Goal: Task Accomplishment & Management: Complete application form

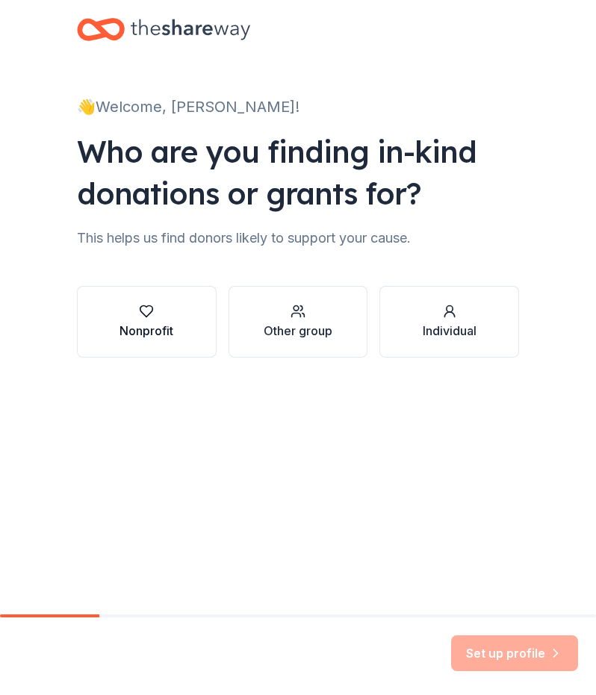
click at [148, 311] on icon "button" at bounding box center [146, 311] width 15 height 15
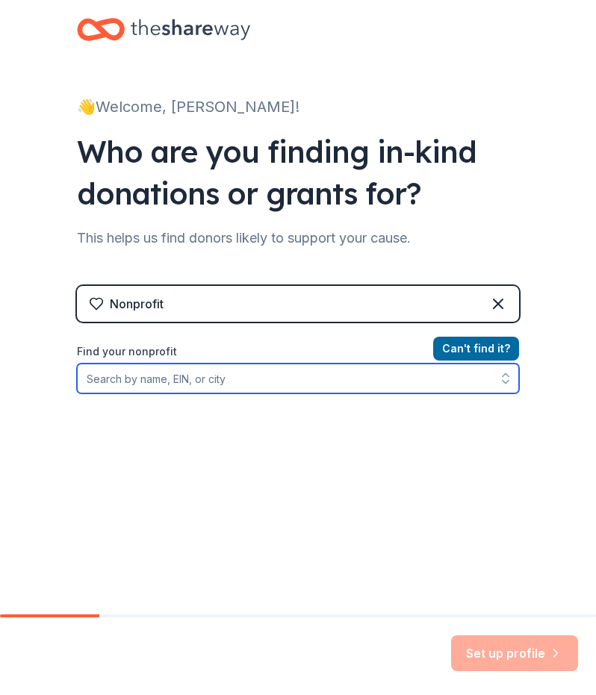
click at [400, 384] on input "Find your nonprofit" at bounding box center [298, 379] width 442 height 30
type input "Gift of Life"
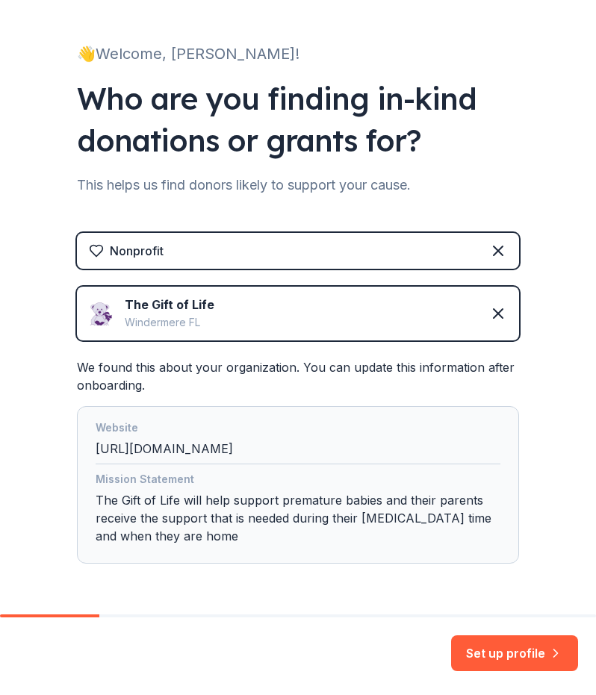
scroll to position [103, 0]
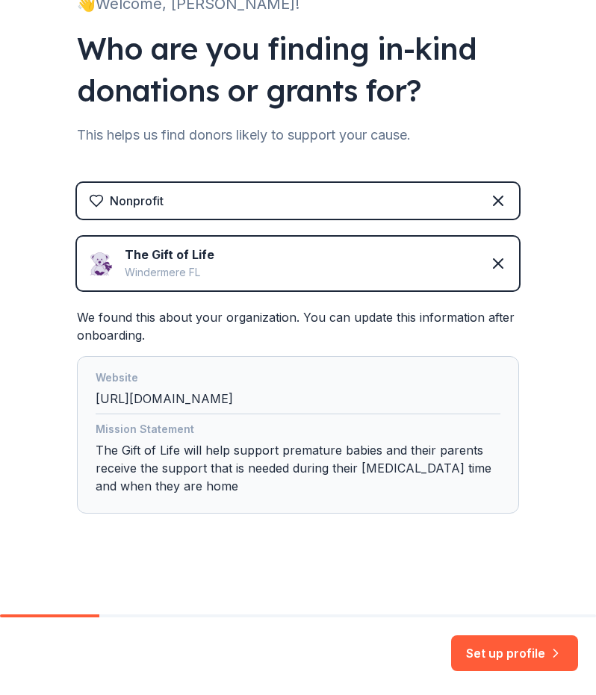
click at [440, 281] on div "The Gift of Life Windermere FL" at bounding box center [298, 264] width 442 height 54
click at [493, 264] on icon at bounding box center [497, 263] width 9 height 9
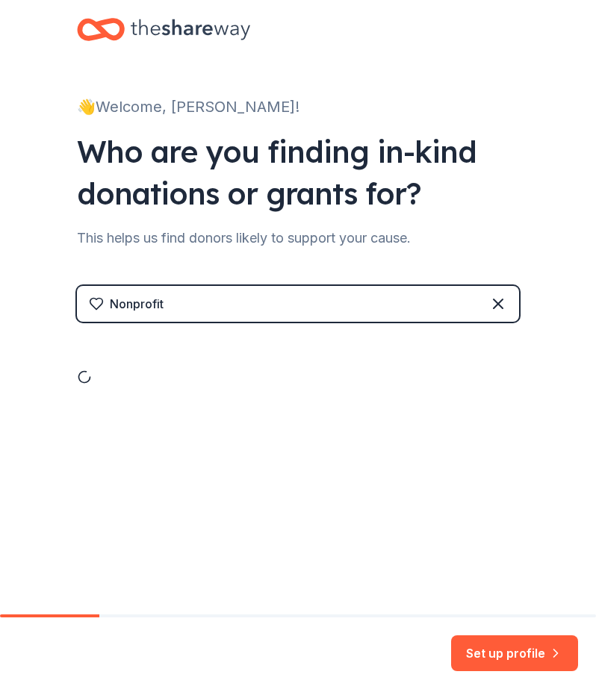
scroll to position [0, 0]
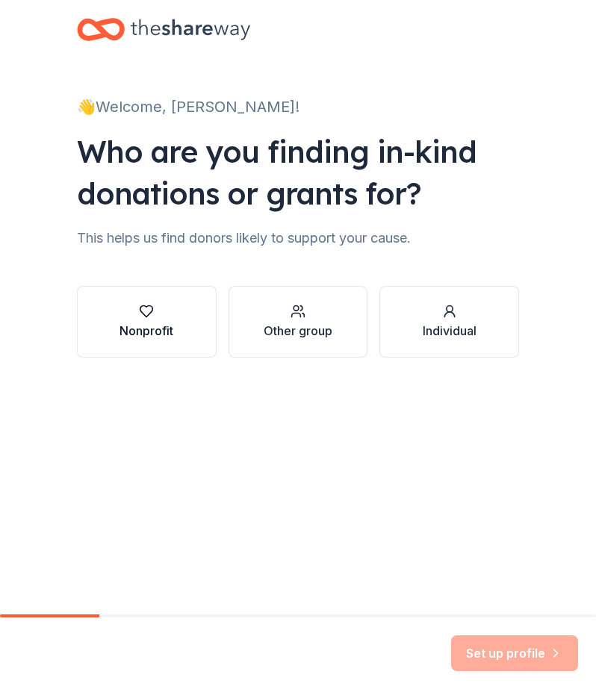
click at [193, 331] on button "Nonprofit" at bounding box center [147, 322] width 140 height 72
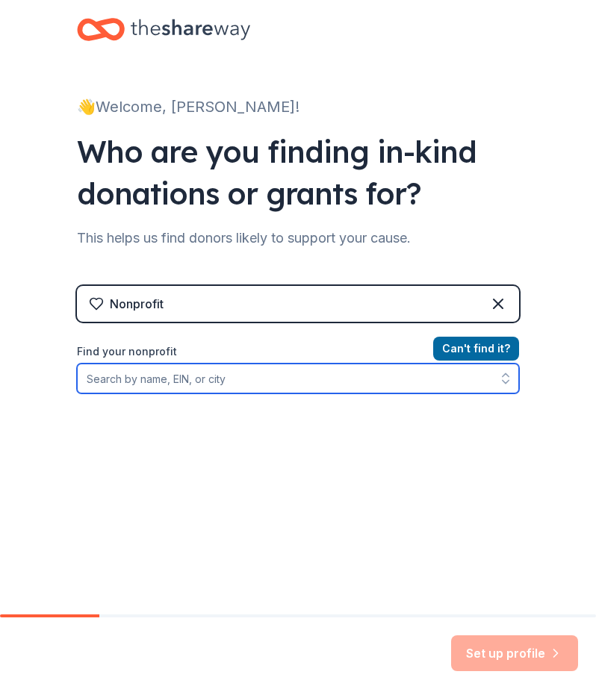
click at [275, 382] on input "Find your nonprofit" at bounding box center [298, 379] width 442 height 30
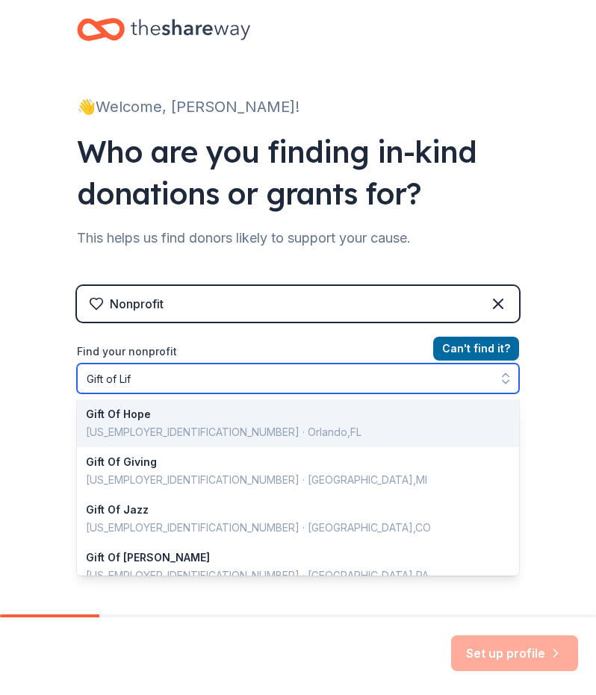
type input "Gift of Life"
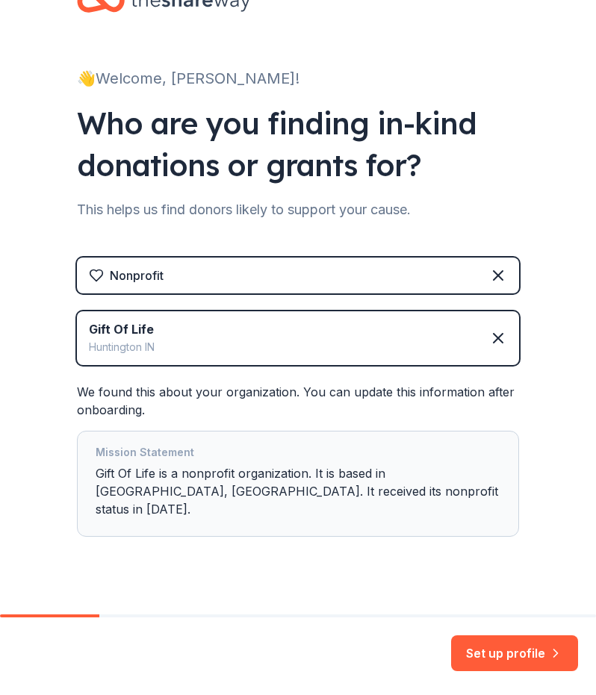
scroll to position [34, 0]
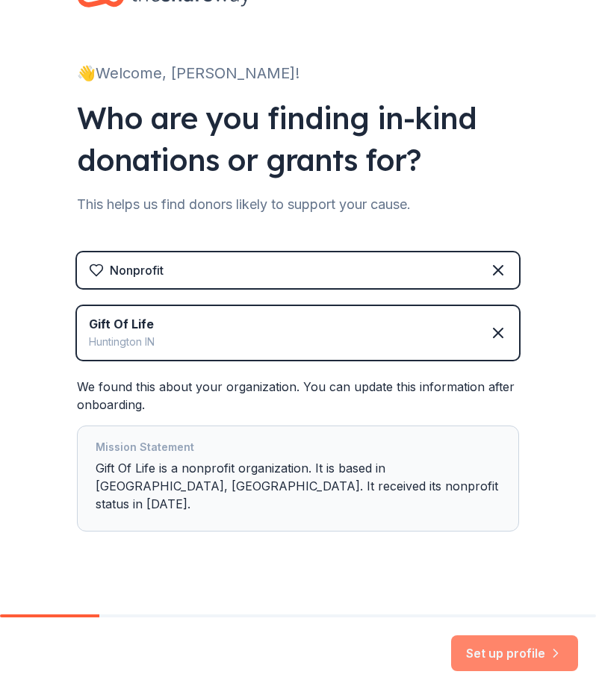
click at [529, 655] on button "Set up profile" at bounding box center [514, 653] width 127 height 36
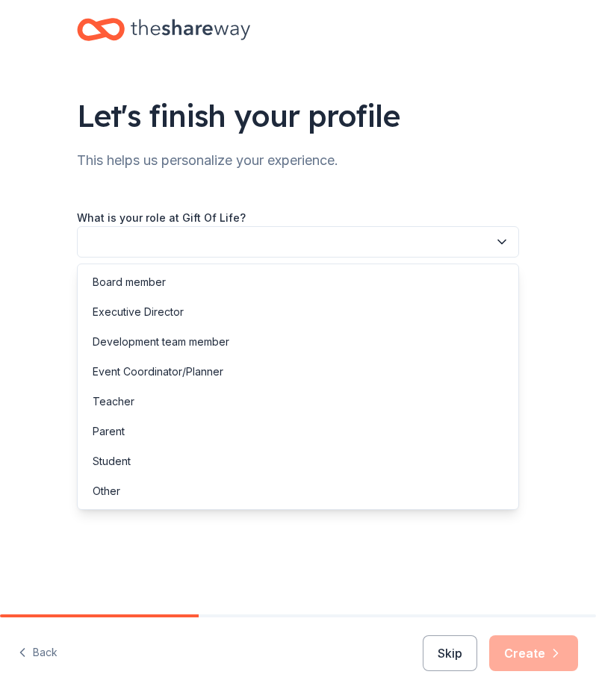
click at [336, 238] on button "button" at bounding box center [298, 241] width 442 height 31
click at [243, 507] on div "Board member Executive Director Development team member Event Coordinator/Plann…" at bounding box center [298, 387] width 442 height 246
click at [240, 491] on div "Other" at bounding box center [298, 491] width 435 height 30
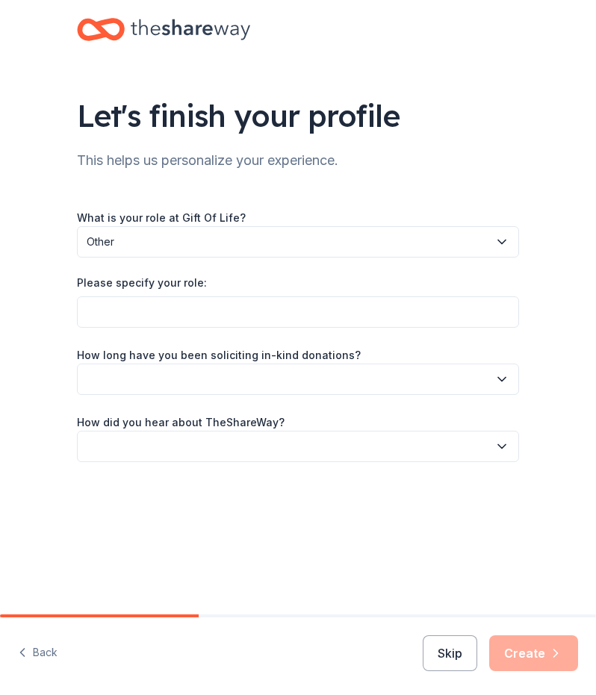
click at [185, 329] on div "What is your role at Gift Of Life? Other Please specify your role: How long hav…" at bounding box center [298, 335] width 442 height 254
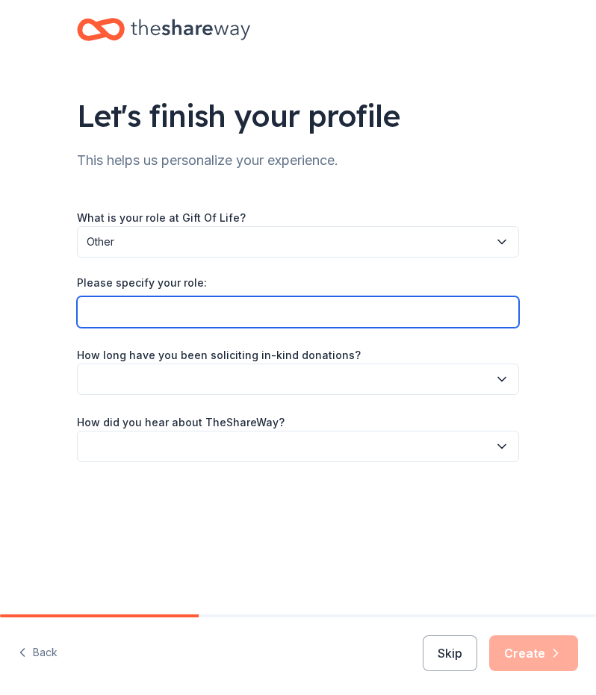
click at [185, 320] on input "Please specify your role:" at bounding box center [298, 311] width 442 height 31
type input "Campus Ambassador"
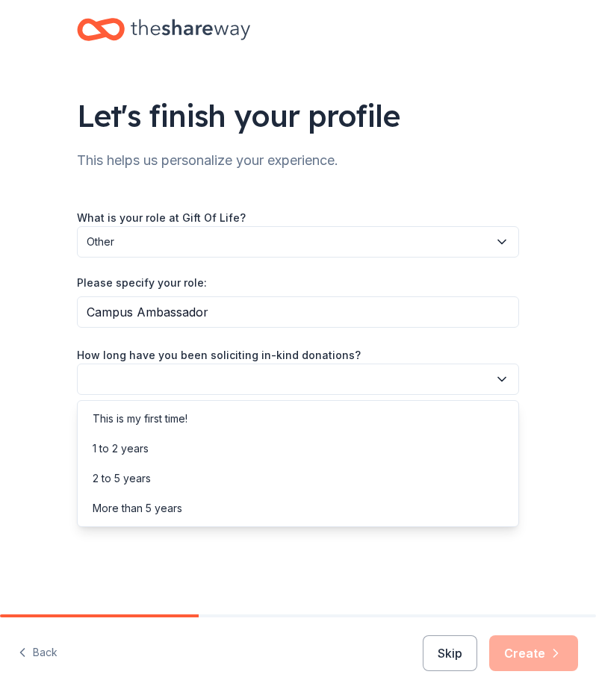
click at [204, 382] on button "button" at bounding box center [298, 379] width 442 height 31
click at [211, 452] on div "1 to 2 years" at bounding box center [298, 449] width 435 height 30
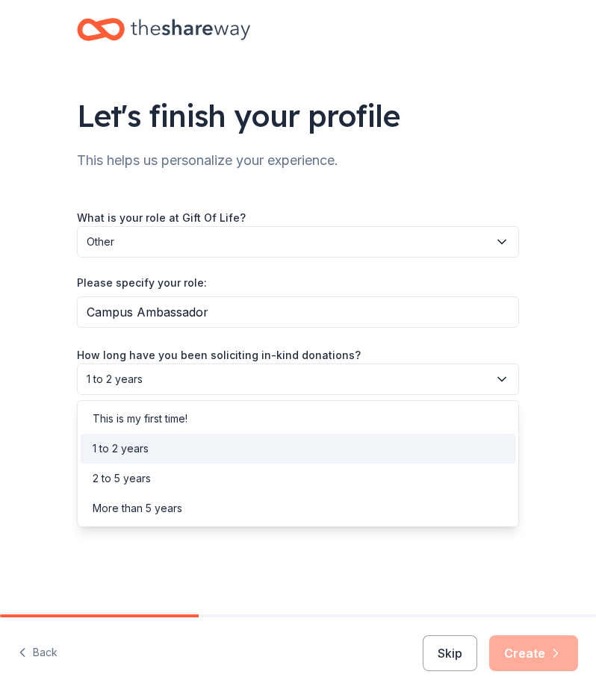
click at [214, 382] on span "1 to 2 years" at bounding box center [288, 379] width 402 height 18
click at [219, 424] on div "This is my first time!" at bounding box center [298, 419] width 435 height 30
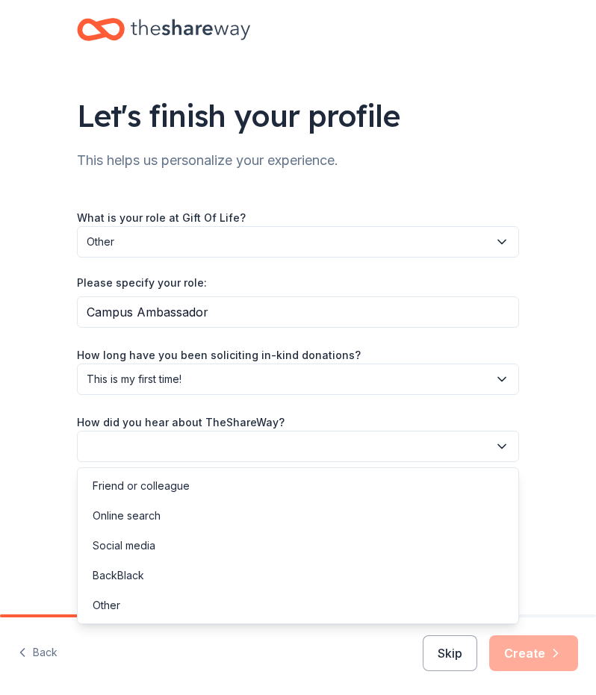
click at [222, 453] on button "button" at bounding box center [298, 446] width 442 height 31
click at [210, 523] on div "Online search" at bounding box center [298, 516] width 435 height 30
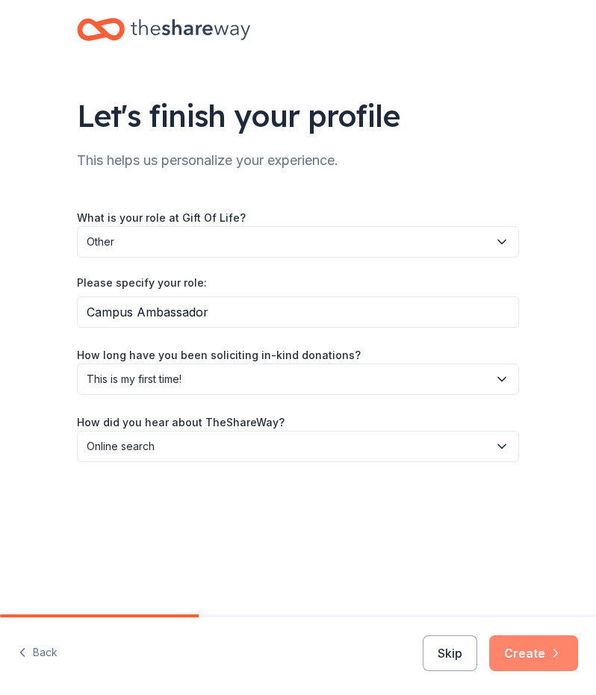
click at [557, 650] on icon "button" at bounding box center [555, 653] width 15 height 15
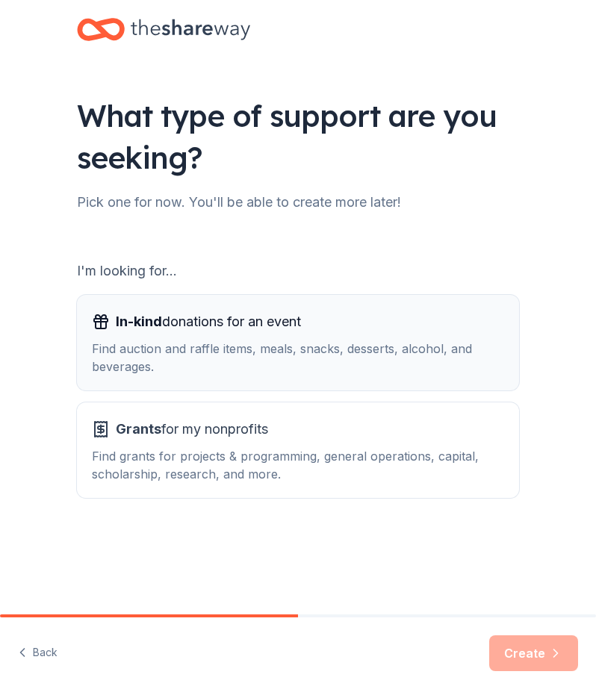
click at [379, 351] on div "Find auction and raffle items, meals, snacks, desserts, alcohol, and beverages." at bounding box center [298, 358] width 412 height 36
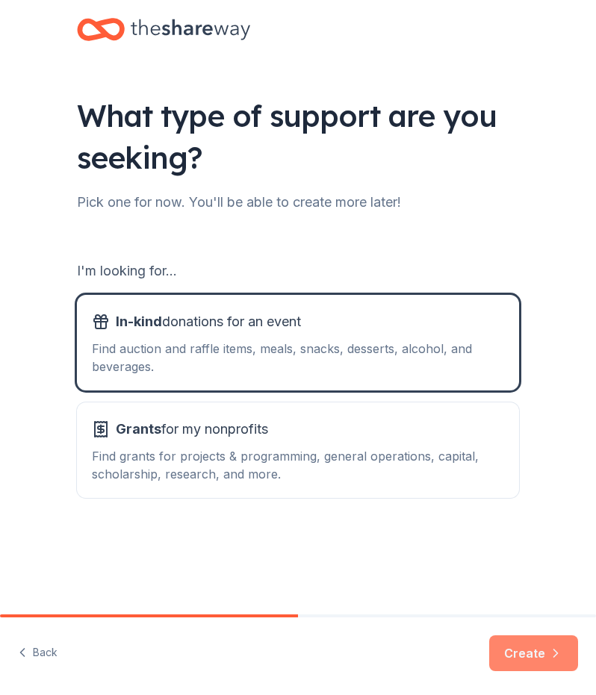
click at [537, 653] on button "Create" at bounding box center [533, 653] width 89 height 36
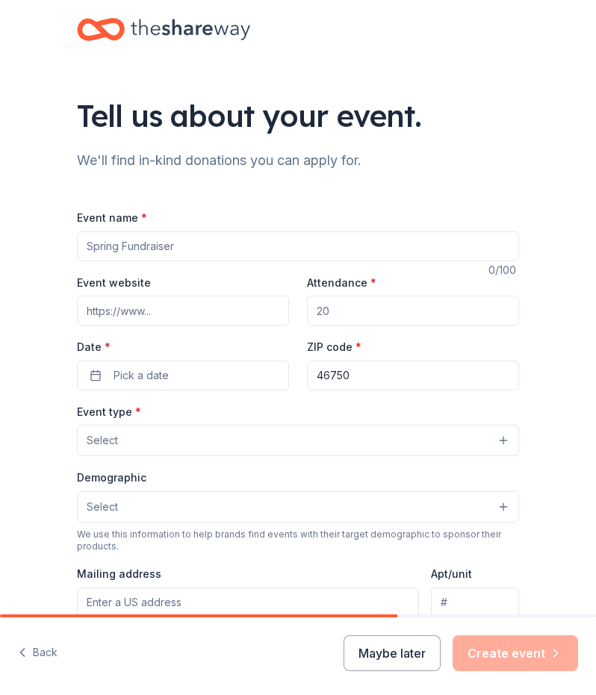
click at [196, 246] on input "Event name *" at bounding box center [298, 246] width 442 height 30
click at [209, 376] on button "Pick a date" at bounding box center [183, 376] width 212 height 30
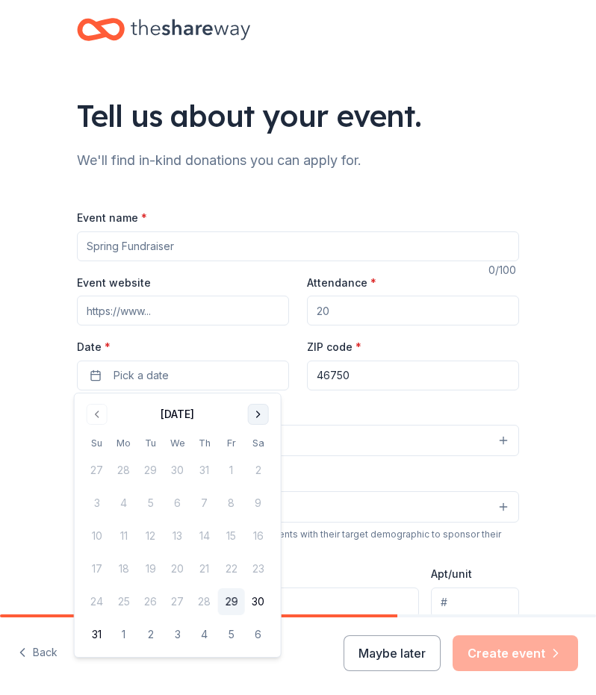
click at [260, 413] on button "Go to next month" at bounding box center [258, 414] width 21 height 21
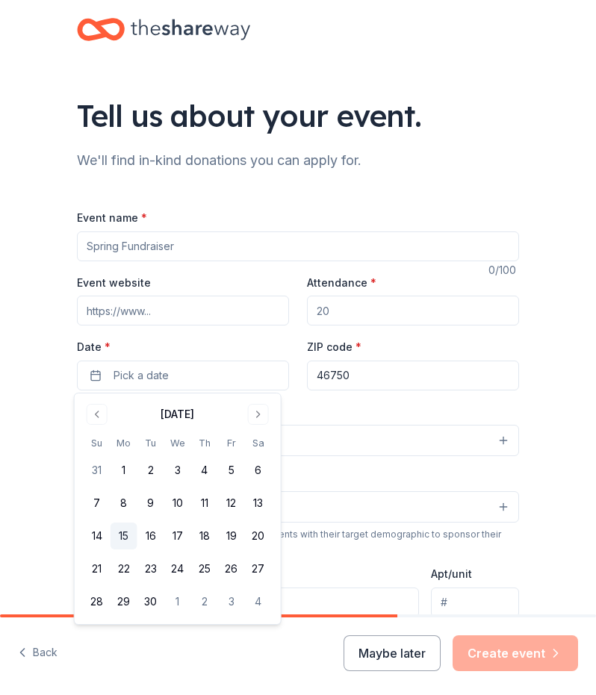
click at [125, 532] on button "15" at bounding box center [123, 536] width 27 height 27
click at [317, 397] on div "Event name * 0 /100 Event website Attendance * Date * [DATE] ZIP code * 46750 E…" at bounding box center [298, 553] width 442 height 690
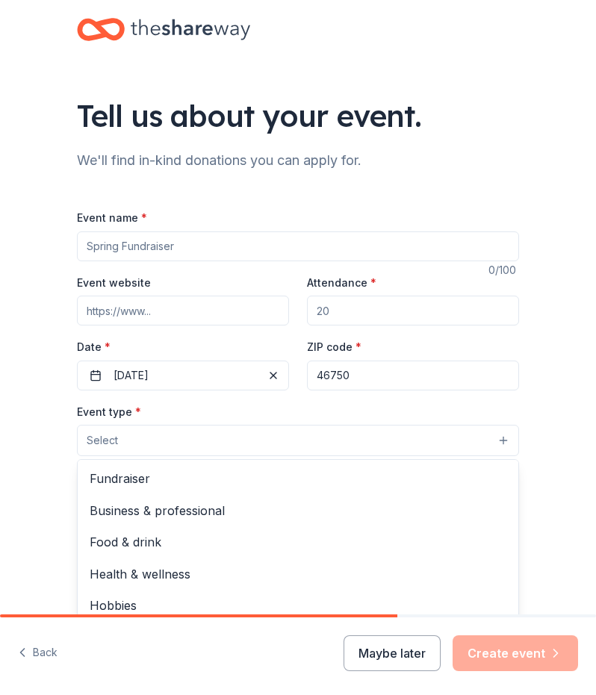
click at [187, 440] on button "Select" at bounding box center [298, 440] width 442 height 31
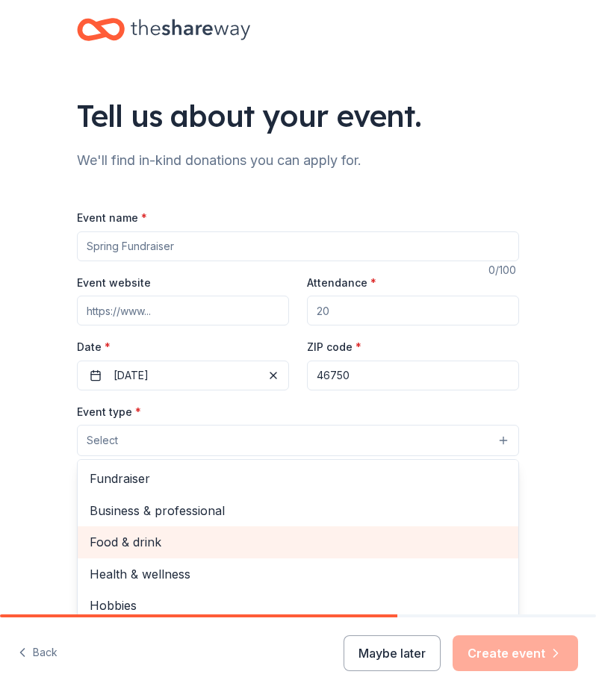
scroll to position [49, 0]
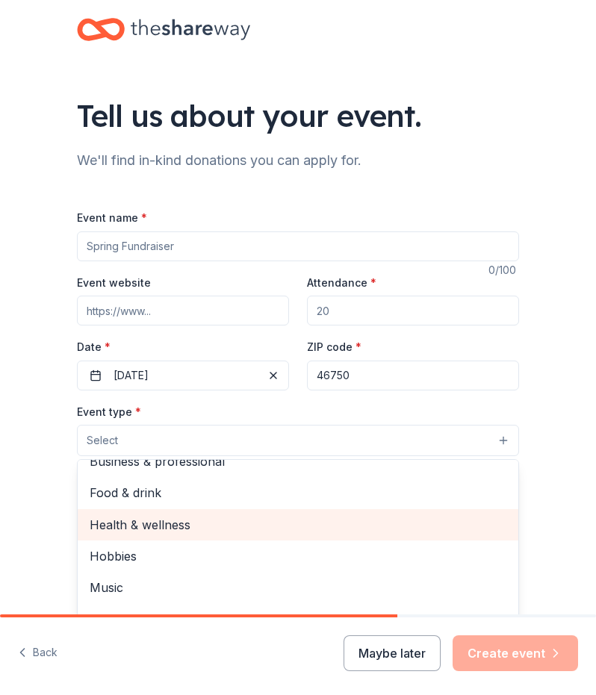
click at [151, 526] on span "Health & wellness" at bounding box center [298, 524] width 417 height 19
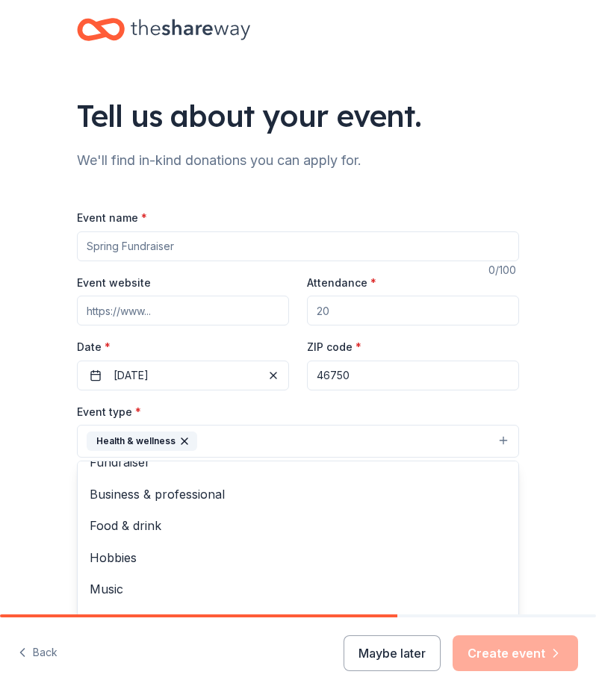
click at [553, 465] on div "Tell us about your event. We'll find in-kind donations you can apply for. Event…" at bounding box center [298, 485] width 596 height 971
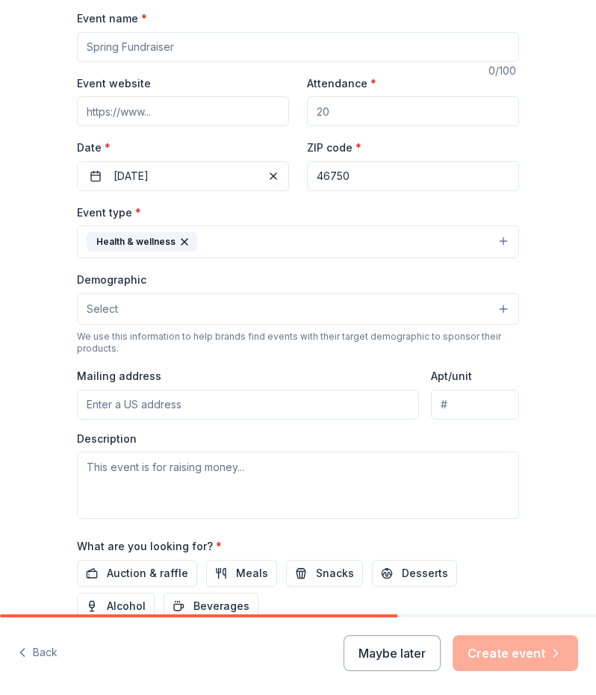
scroll to position [201, 0]
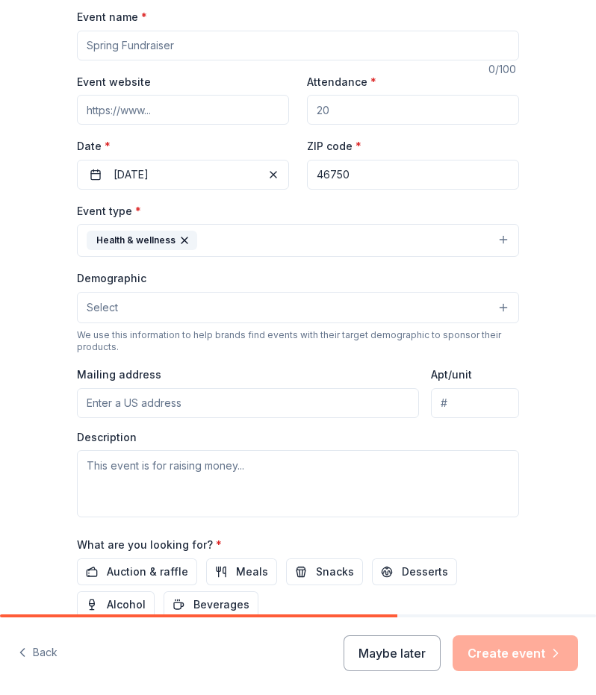
click at [344, 233] on button "Health & wellness" at bounding box center [298, 240] width 442 height 33
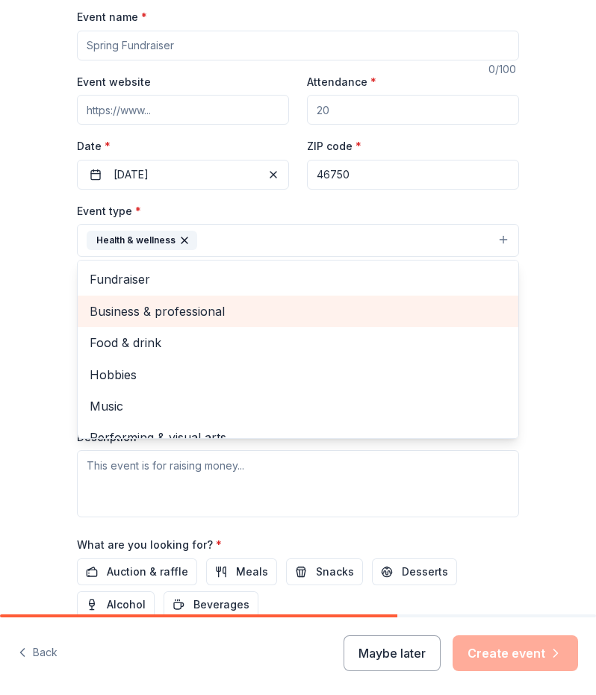
scroll to position [18, 0]
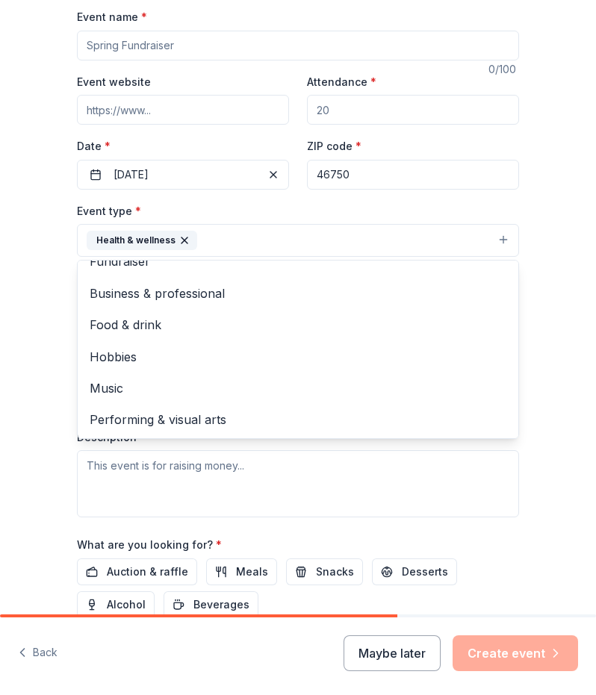
click at [559, 349] on div "Tell us about your event. We'll find in-kind donations you can apply for. Event…" at bounding box center [298, 284] width 596 height 971
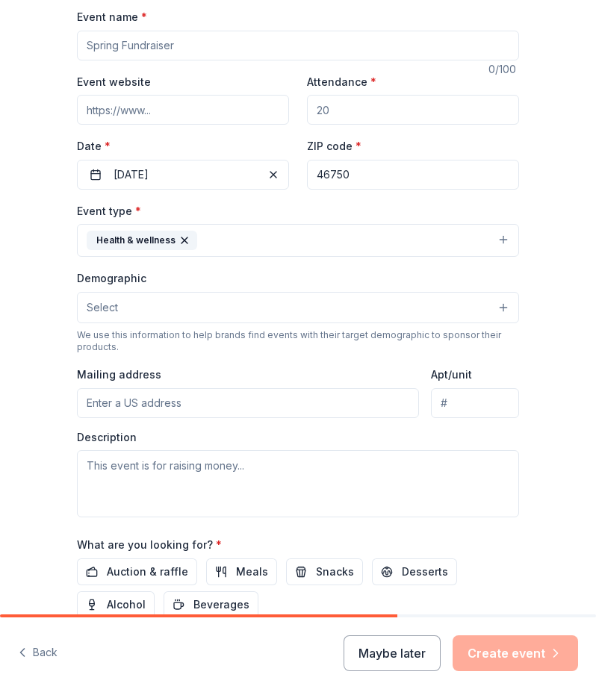
click at [261, 307] on button "Select" at bounding box center [298, 307] width 442 height 31
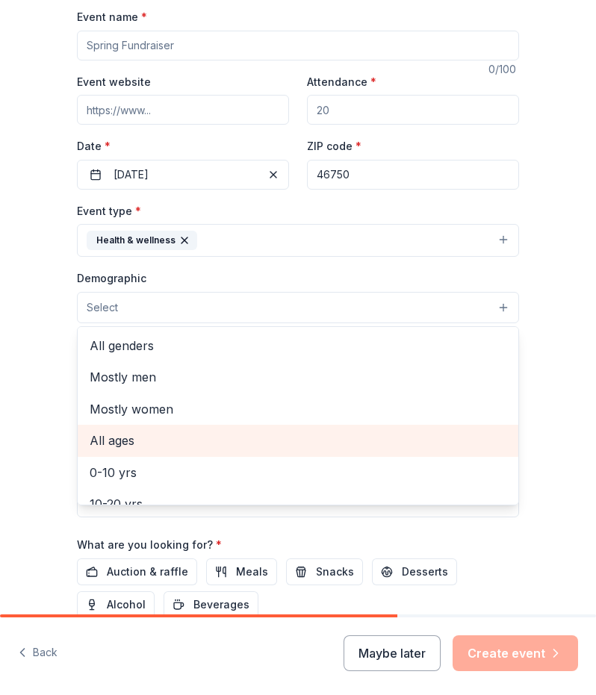
drag, startPoint x: 248, startPoint y: 445, endPoint x: 314, endPoint y: 423, distance: 69.2
click at [314, 425] on div "All ages" at bounding box center [298, 440] width 440 height 31
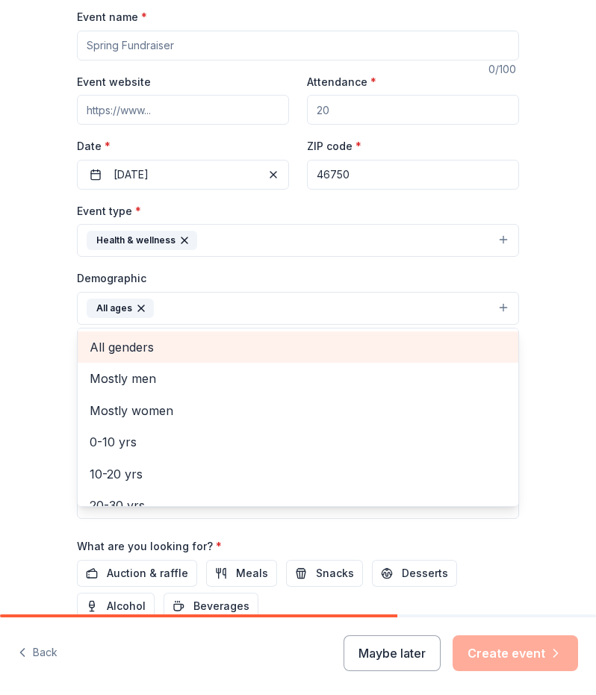
click at [194, 337] on span "All genders" at bounding box center [298, 346] width 417 height 19
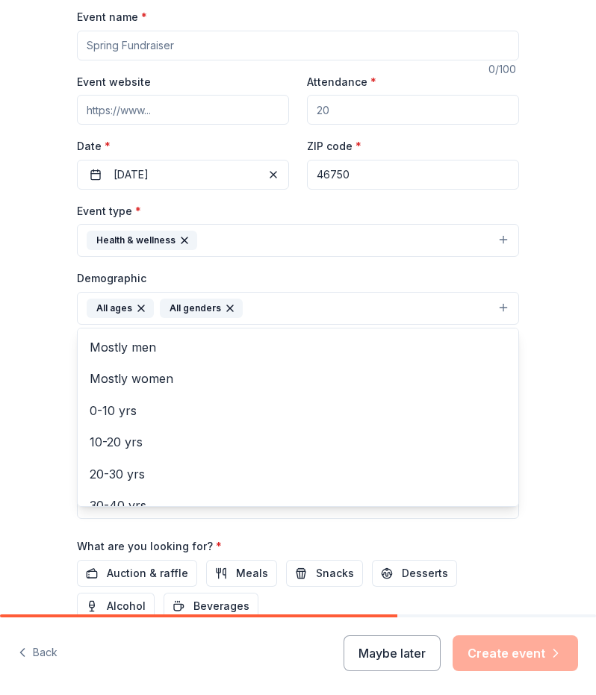
click at [560, 381] on div "Tell us about your event. We'll find in-kind donations you can apply for. Event…" at bounding box center [298, 285] width 596 height 973
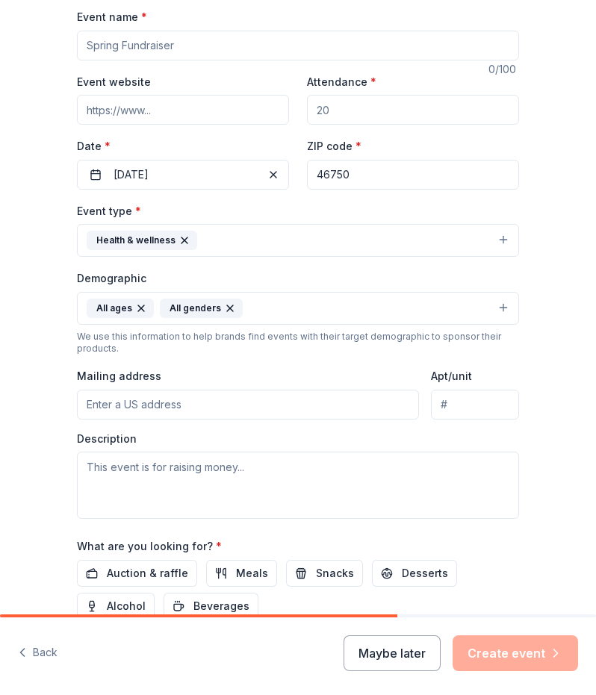
click at [153, 397] on input "Mailing address" at bounding box center [248, 405] width 342 height 30
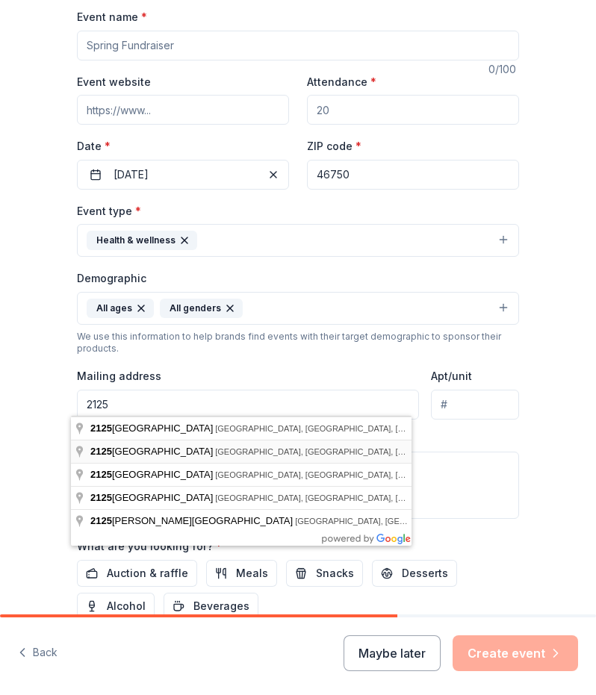
type input "[STREET_ADDRESS]"
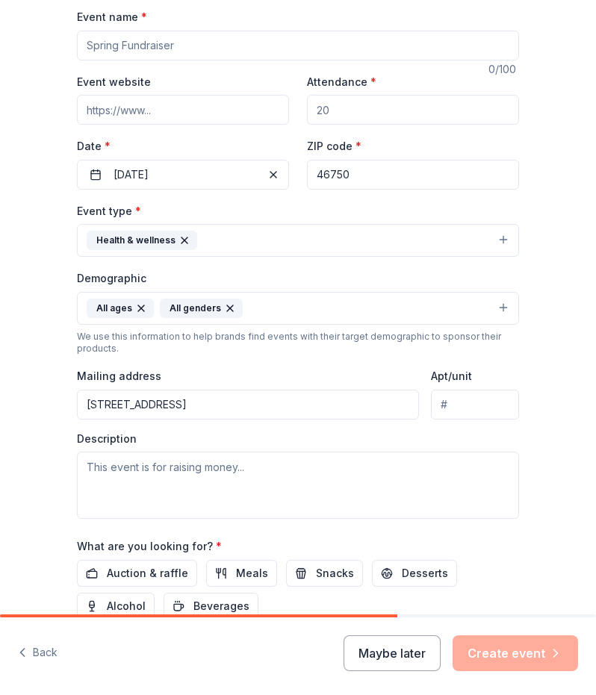
click at [458, 402] on input "Apt/unit" at bounding box center [475, 405] width 88 height 30
type input "2130"
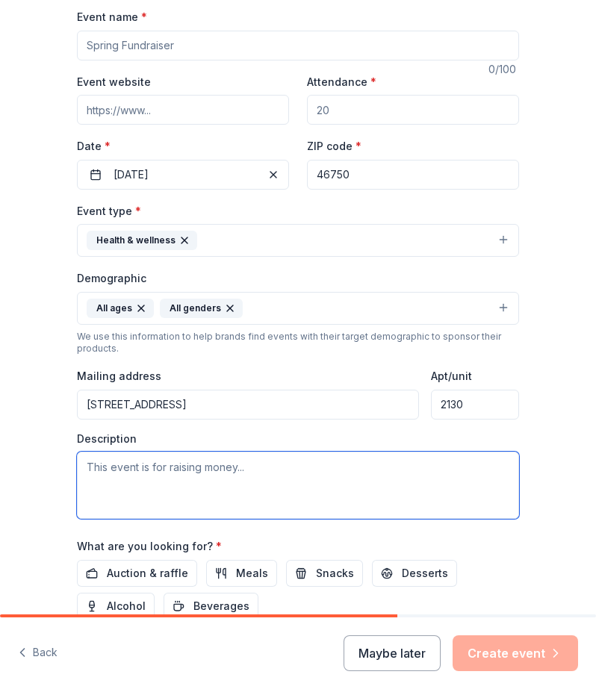
click at [181, 478] on textarea at bounding box center [298, 485] width 442 height 67
click at [338, 462] on textarea "This is event is to educate college students on [MEDICAL_DATA] and t" at bounding box center [298, 485] width 442 height 67
click at [438, 467] on textarea "This is event is to educate college students on blood cancers and t" at bounding box center [298, 485] width 442 height 67
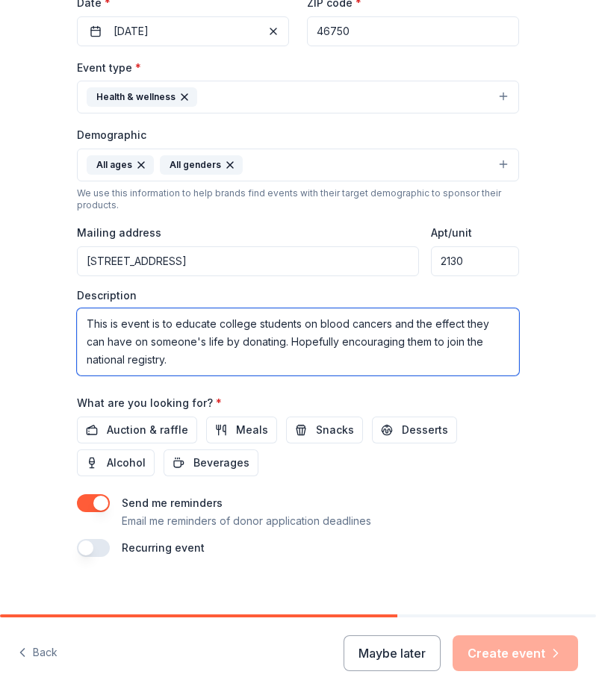
scroll to position [354, 0]
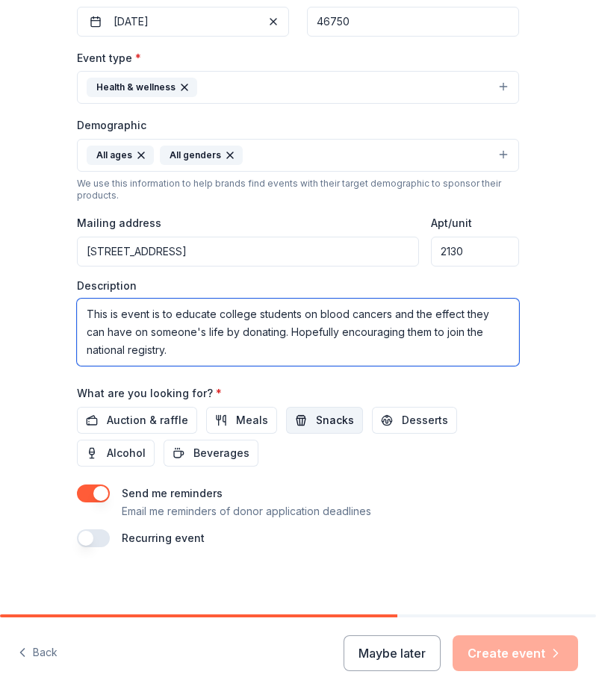
type textarea "This is event is to educate college students on blood cancers and the effect th…"
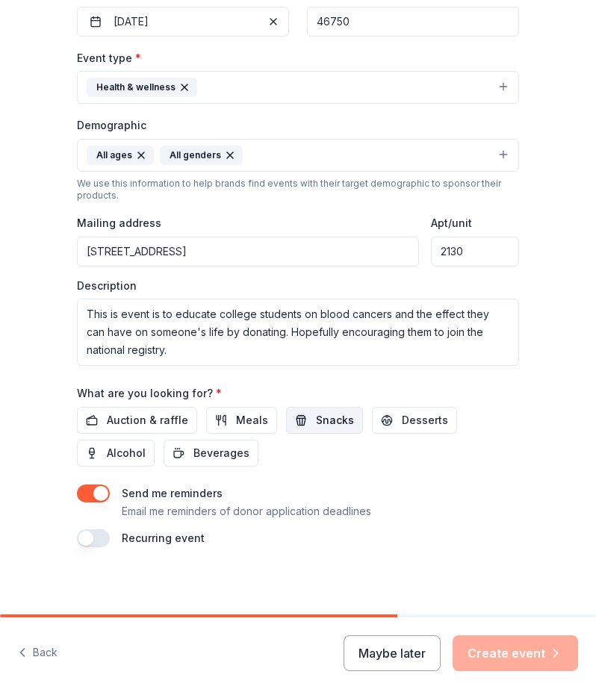
click at [321, 422] on span "Snacks" at bounding box center [335, 420] width 38 height 18
click at [387, 422] on button "Desserts" at bounding box center [414, 420] width 85 height 27
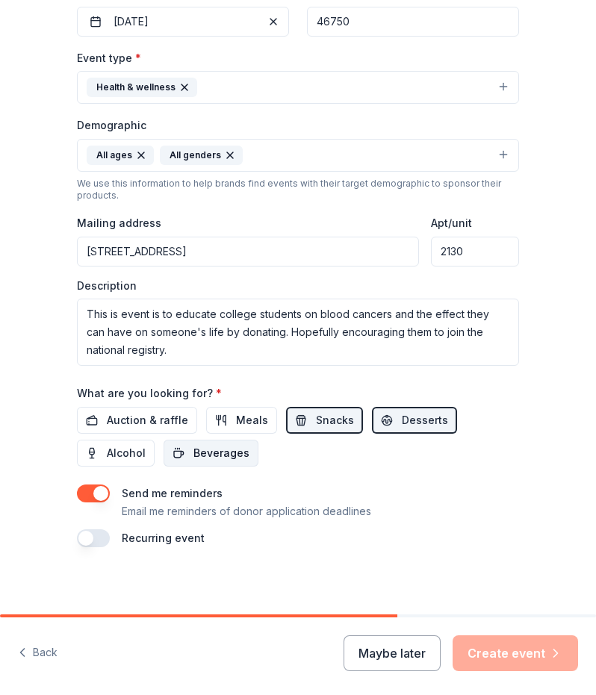
click at [179, 451] on button "Beverages" at bounding box center [211, 453] width 95 height 27
click at [152, 417] on span "Auction & raffle" at bounding box center [147, 420] width 81 height 18
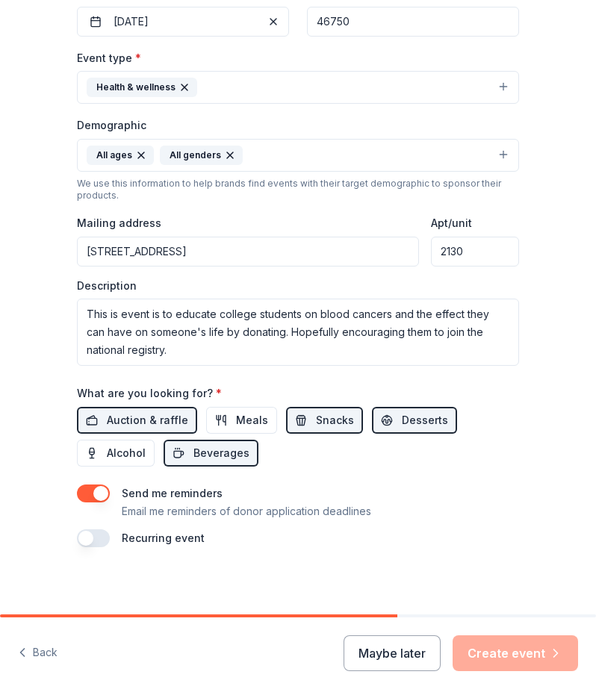
click at [175, 535] on label "Recurring event" at bounding box center [163, 538] width 83 height 13
click at [78, 531] on button "button" at bounding box center [93, 538] width 33 height 18
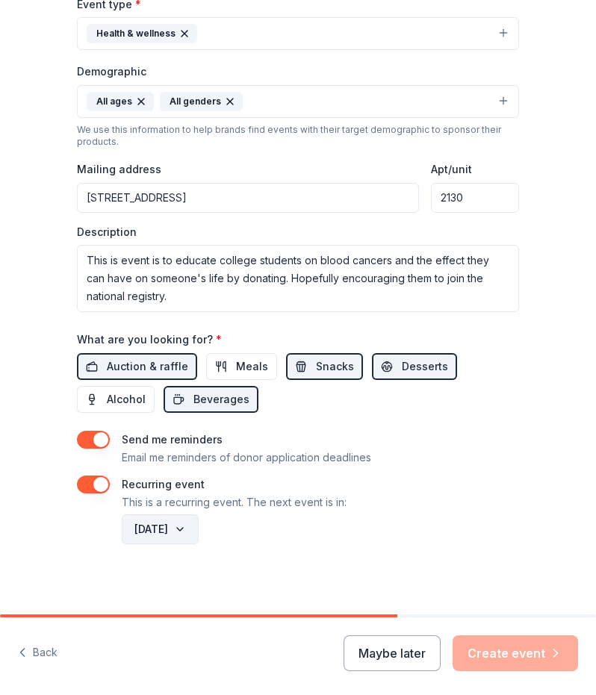
click at [196, 531] on button "[DATE]" at bounding box center [160, 529] width 77 height 30
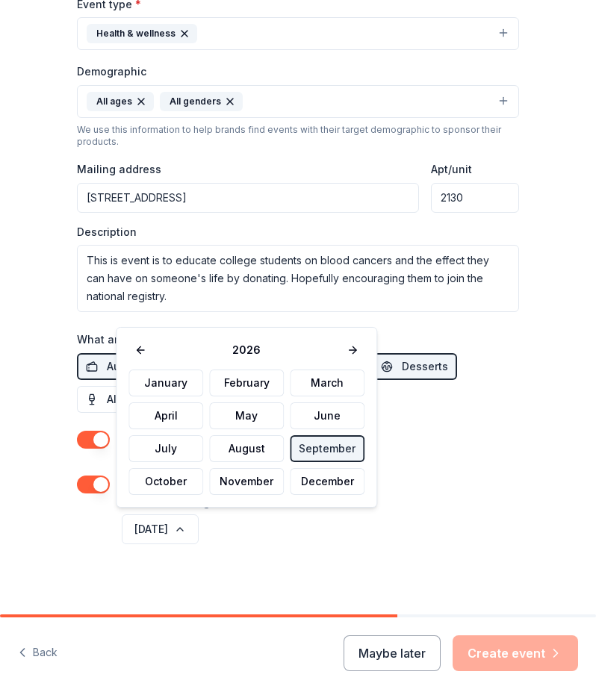
click at [355, 529] on div "[DATE]" at bounding box center [319, 529] width 400 height 36
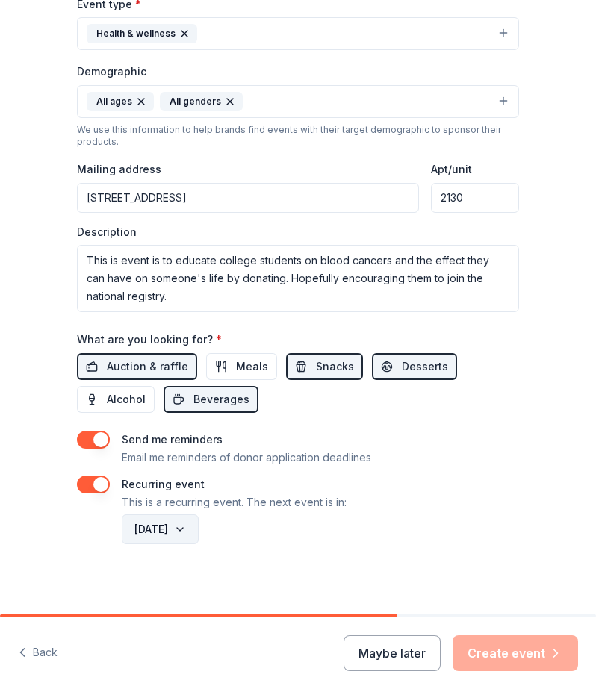
click at [199, 522] on button "[DATE]" at bounding box center [160, 529] width 77 height 30
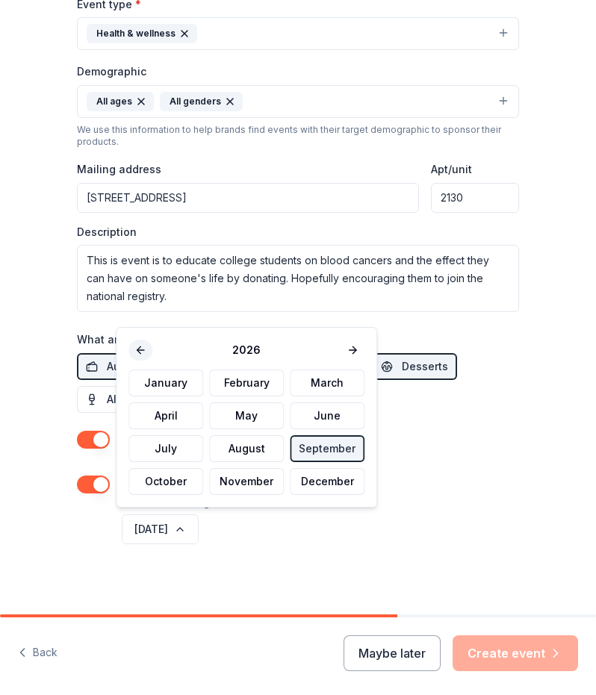
click at [141, 347] on button at bounding box center [140, 350] width 24 height 21
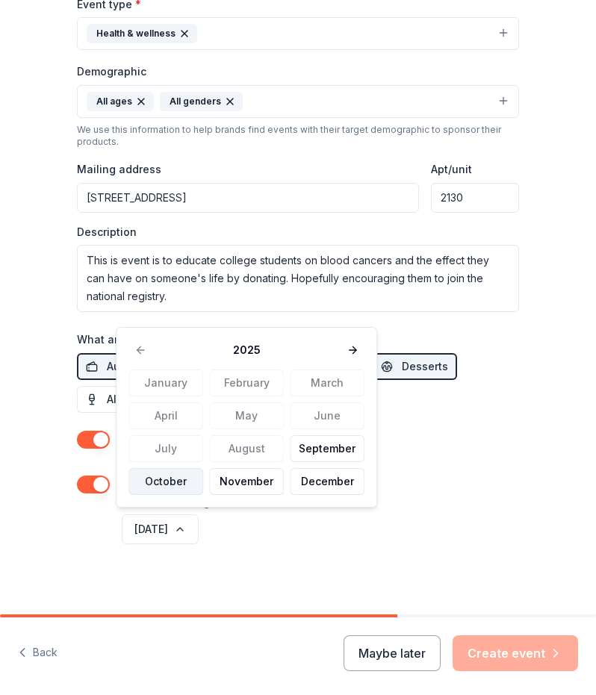
click at [184, 478] on button "October" at bounding box center [165, 481] width 75 height 27
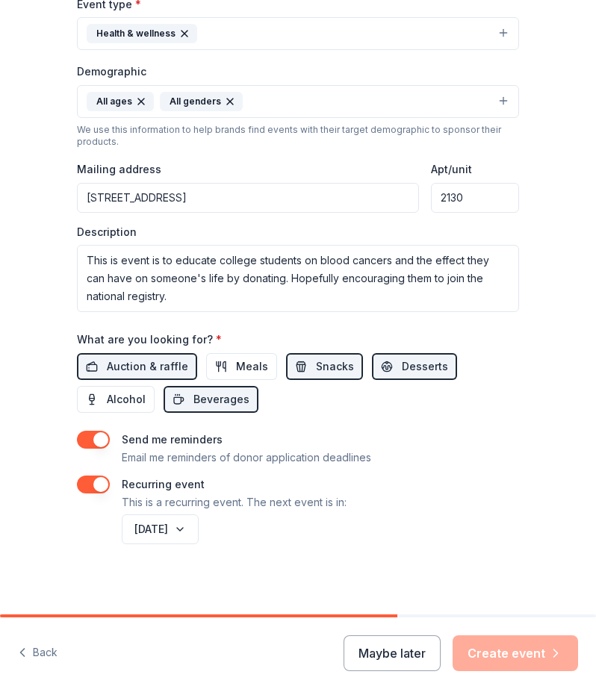
click at [463, 553] on div "Tell us about your event. We'll find in-kind donations you can apply for. Event…" at bounding box center [298, 105] width 478 height 1027
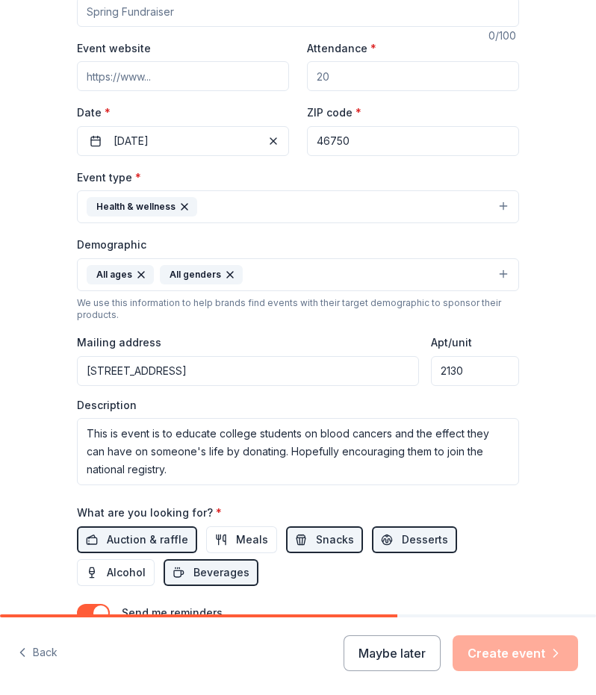
scroll to position [243, 0]
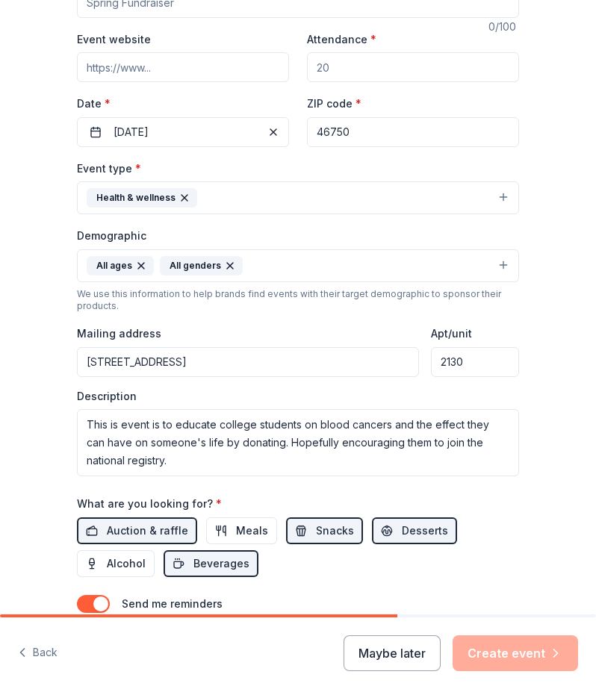
click at [511, 486] on div "Event name * 0 /100 Event website Attendance * Date * [DATE] ZIP code * 46750 E…" at bounding box center [298, 338] width 442 height 747
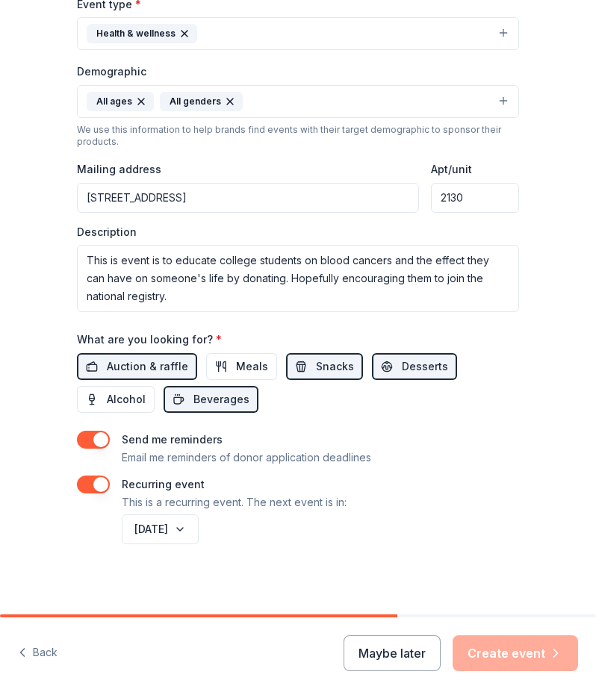
scroll to position [406, 0]
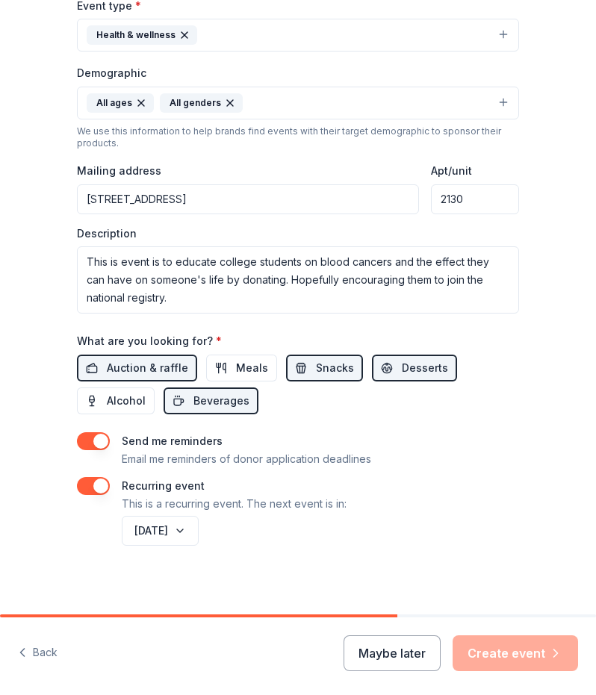
click at [523, 650] on div "Maybe later Create event" at bounding box center [460, 653] width 234 height 36
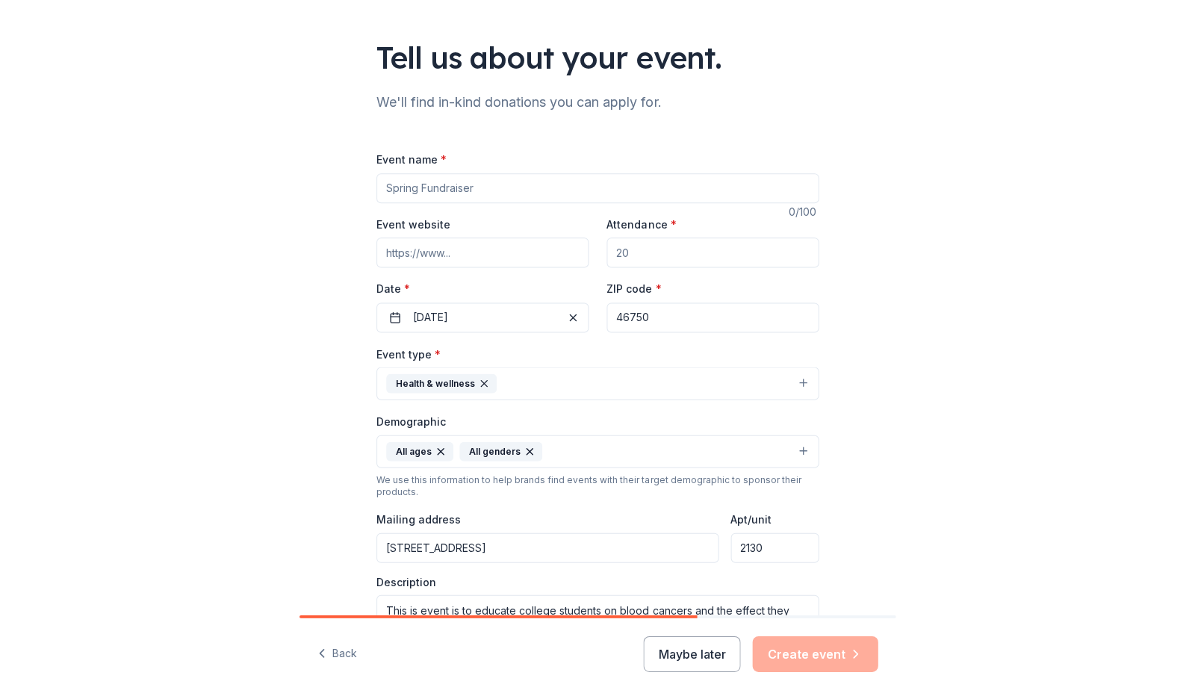
scroll to position [59, 0]
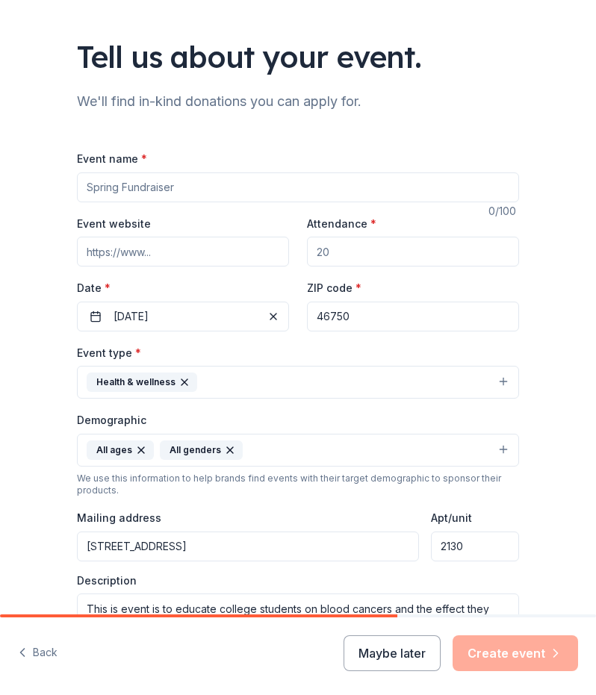
click at [378, 255] on input "Attendance *" at bounding box center [413, 252] width 212 height 30
type input "60"
click at [341, 190] on input "Event name *" at bounding box center [298, 187] width 442 height 30
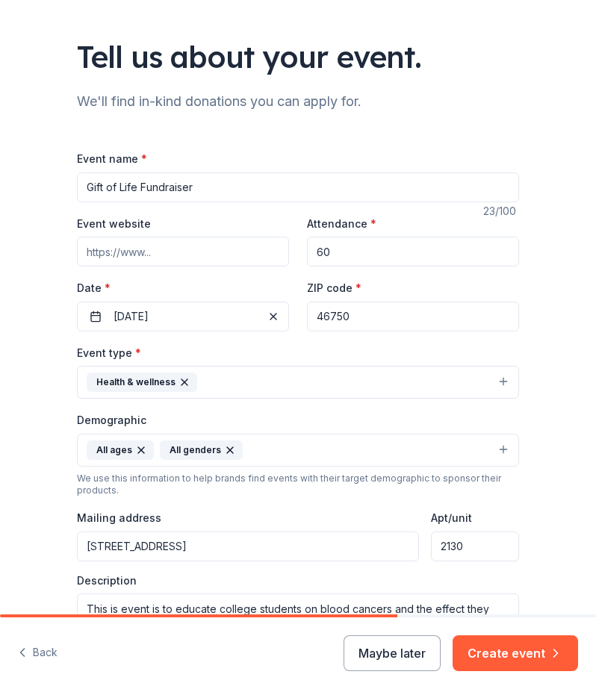
type input "Gift of Life Fundraiser"
click at [473, 118] on div "Tell us about your event. We'll find in-kind donations you can apply for. Event…" at bounding box center [298, 454] width 478 height 1027
click at [490, 650] on button "Create event" at bounding box center [514, 653] width 125 height 36
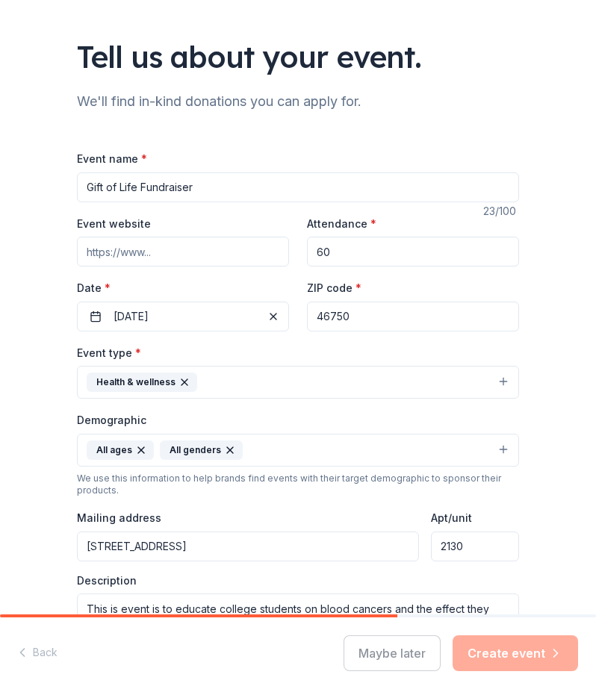
click at [234, 181] on input "Gift of Life Fundraiser" at bounding box center [298, 187] width 442 height 30
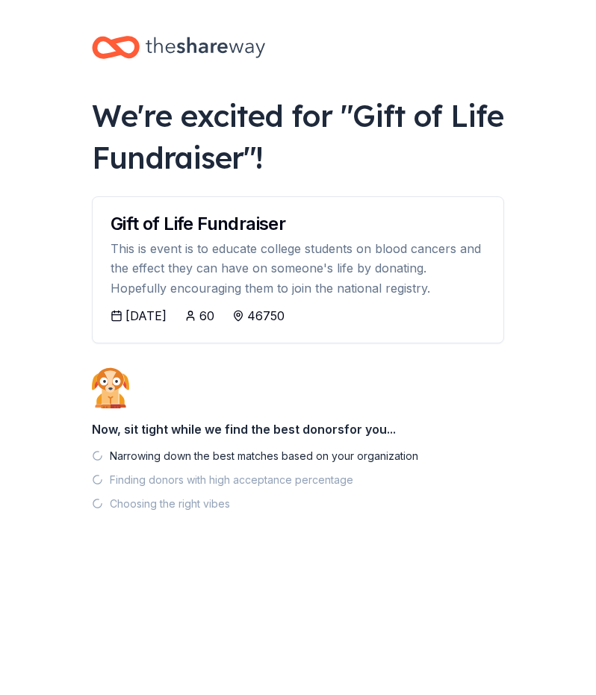
click at [248, 237] on div "Gift of Life Fundraiser This is event is to educate college students on blood c…" at bounding box center [298, 252] width 411 height 110
click at [252, 229] on div "Gift of Life Fundraiser" at bounding box center [297, 224] width 375 height 18
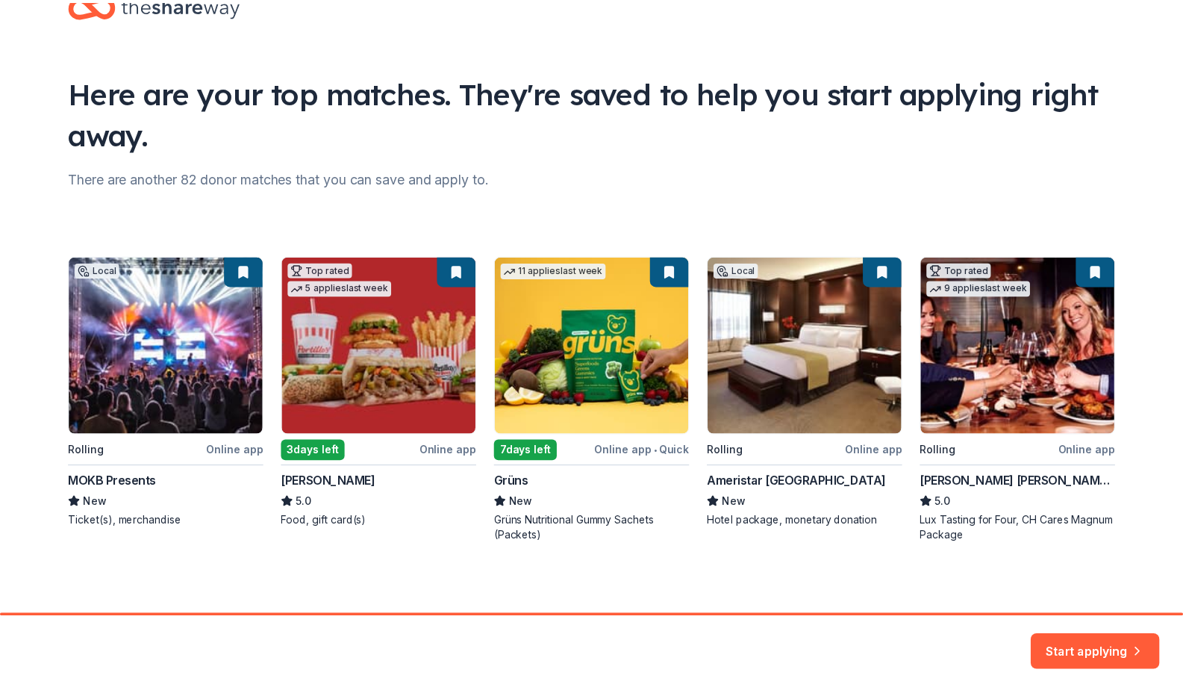
scroll to position [48, 0]
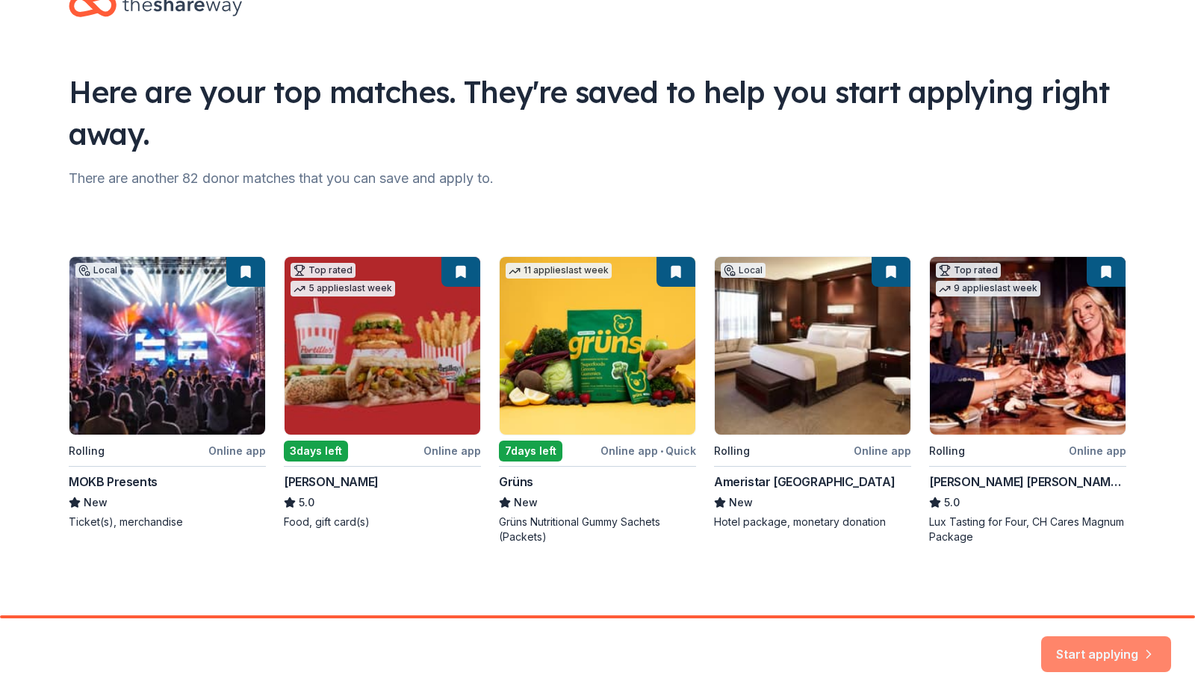
click at [595, 644] on icon "button" at bounding box center [1148, 645] width 15 height 15
click at [595, 658] on div "Start applying" at bounding box center [1106, 654] width 130 height 36
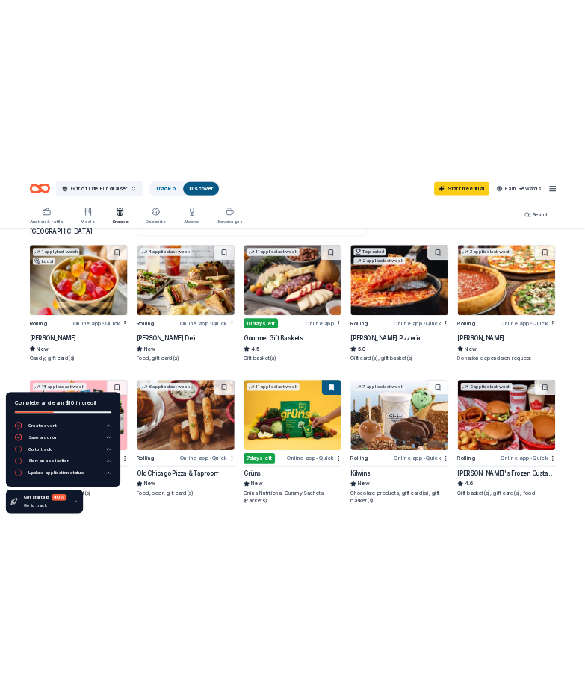
scroll to position [135, 0]
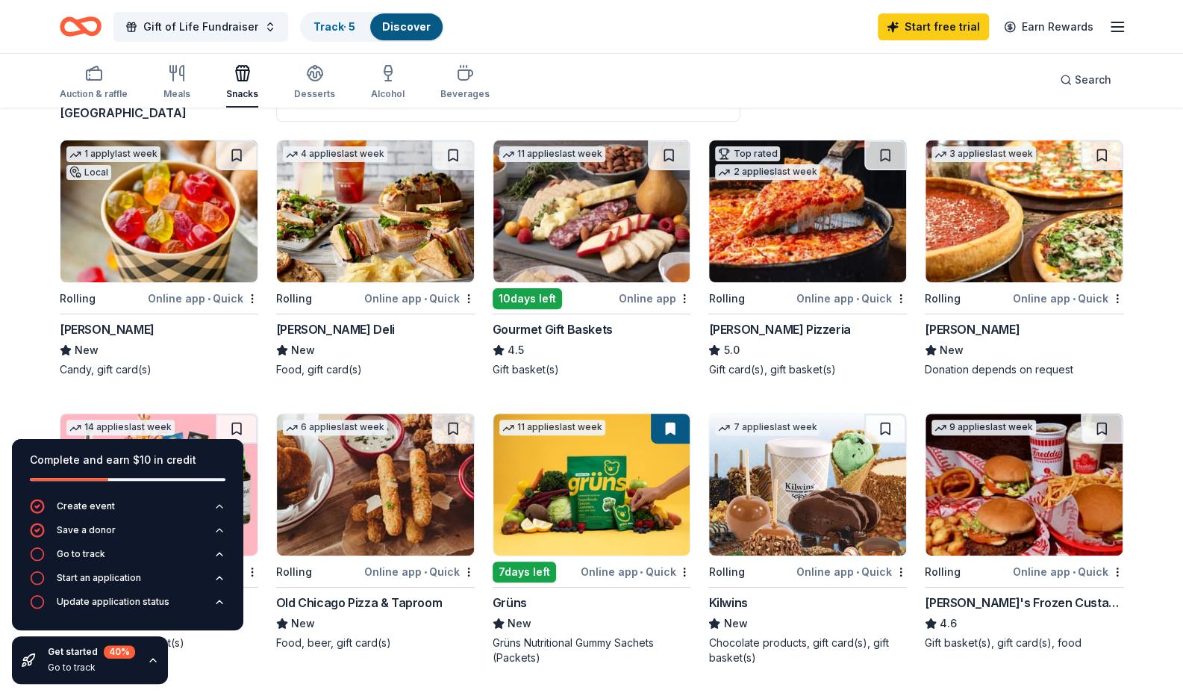
click at [146, 274] on img at bounding box center [158, 211] width 197 height 142
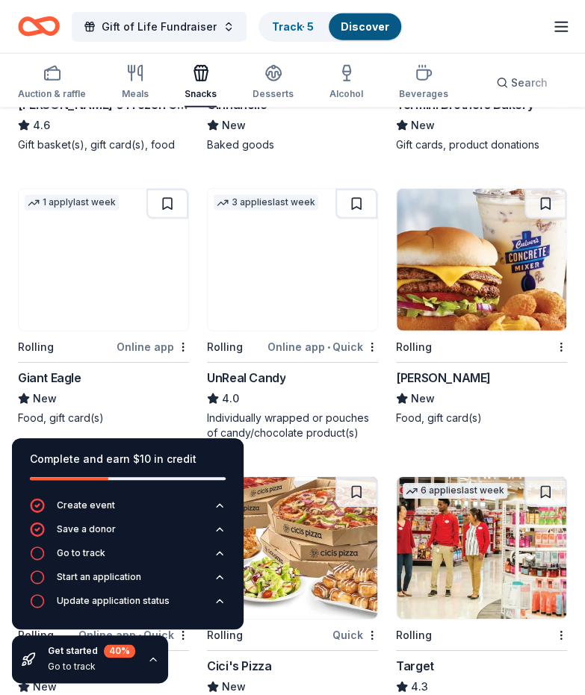
scroll to position [1196, 0]
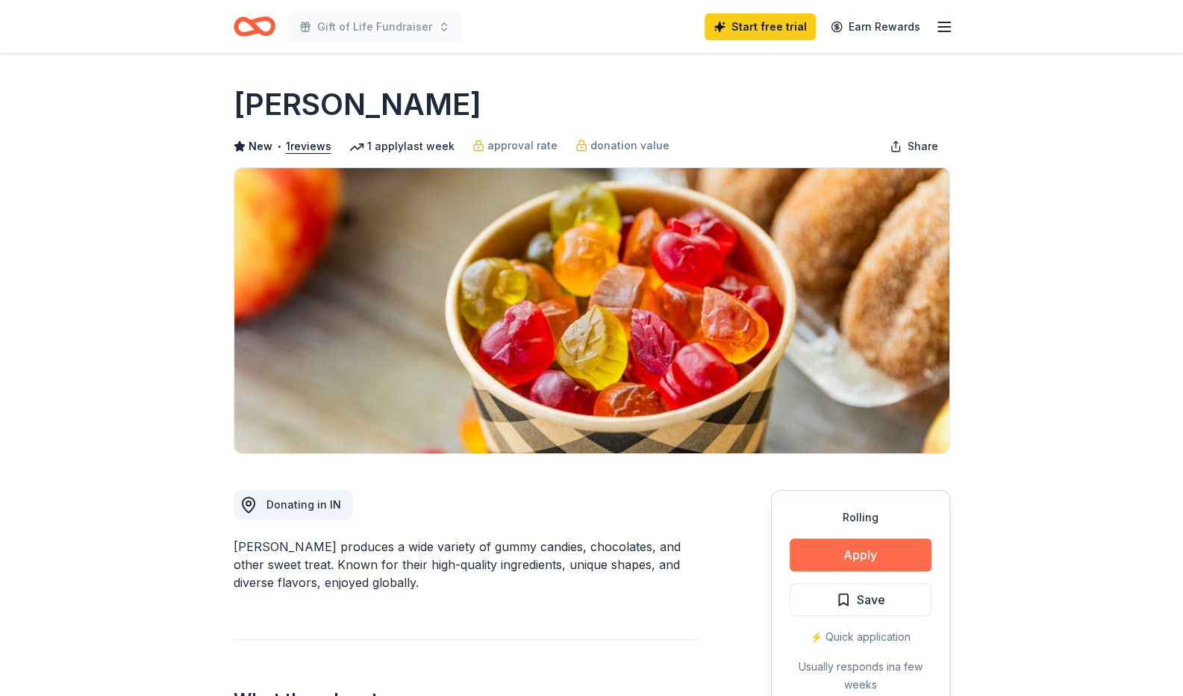
click at [825, 549] on button "Apply" at bounding box center [861, 554] width 142 height 33
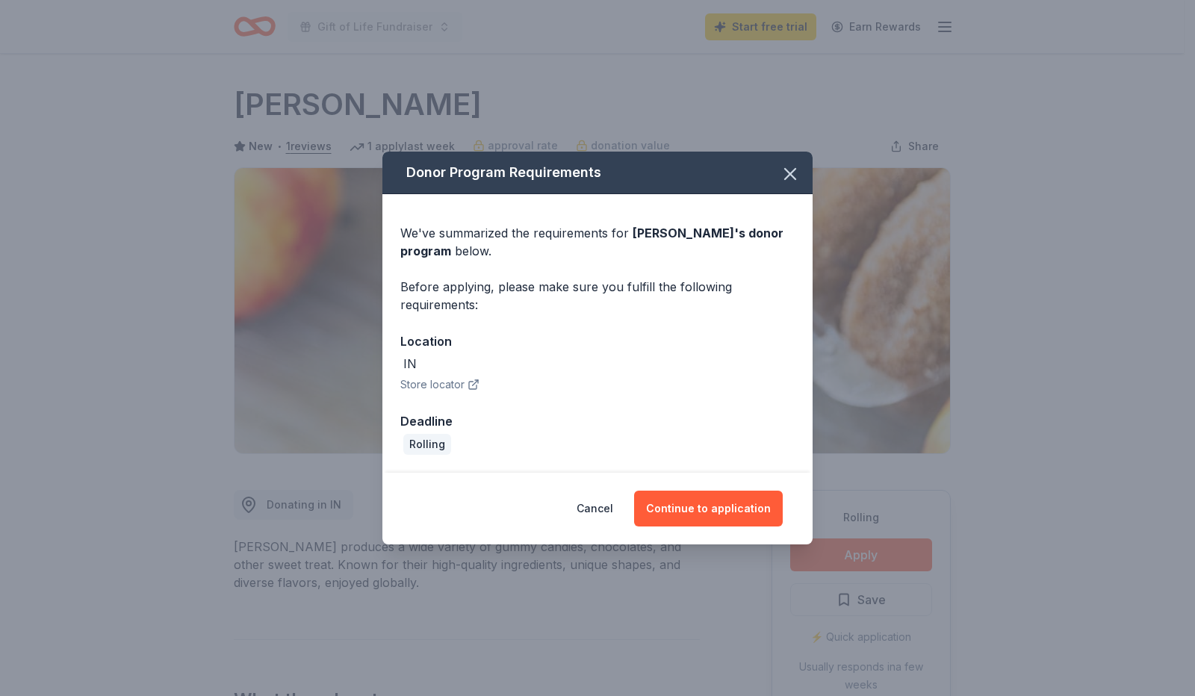
drag, startPoint x: 476, startPoint y: 377, endPoint x: 495, endPoint y: 387, distance: 22.0
click at [495, 387] on div "IN Store locator" at bounding box center [597, 374] width 394 height 39
click at [473, 382] on icon "button" at bounding box center [473, 385] width 12 height 12
click at [790, 173] on icon "button" at bounding box center [790, 174] width 10 height 10
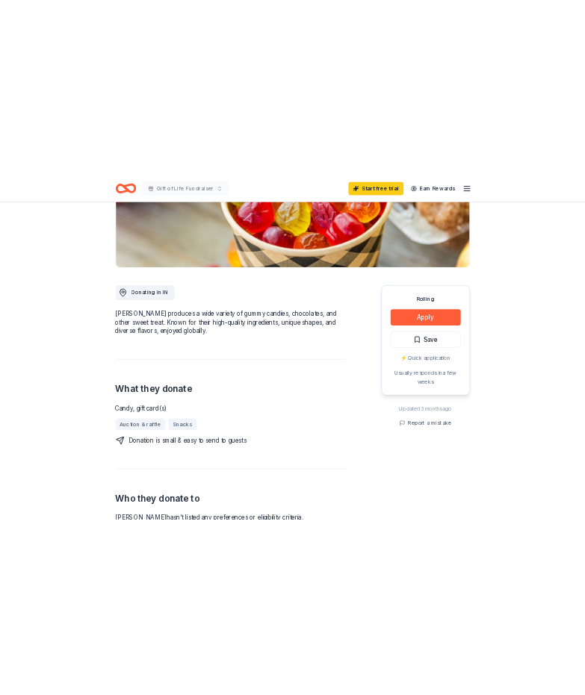
scroll to position [268, 0]
